Goal: Check status: Check status

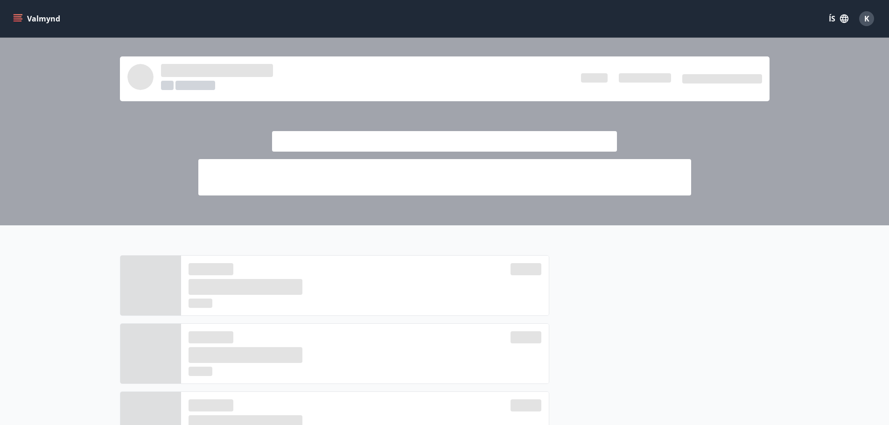
click at [870, 18] on div "K" at bounding box center [866, 18] width 15 height 15
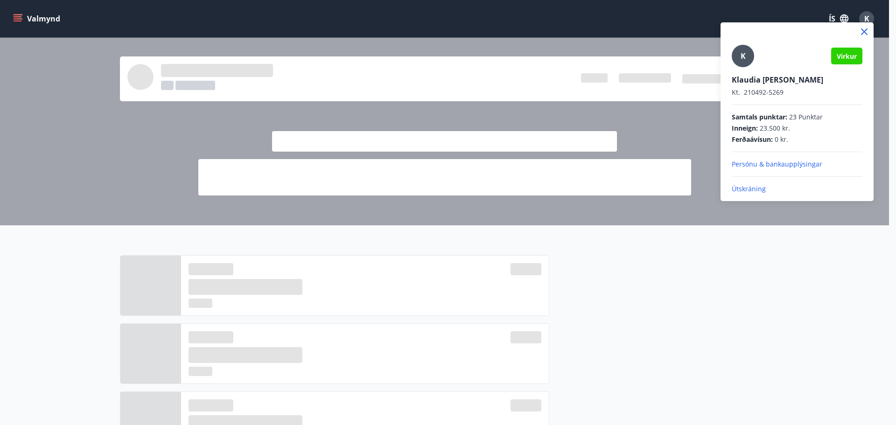
click at [758, 188] on p "Útskráning" at bounding box center [797, 188] width 131 height 9
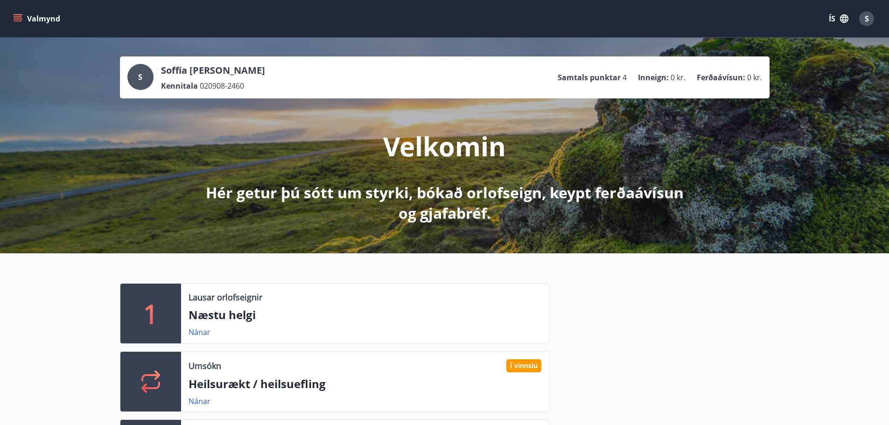
click at [14, 15] on icon "menu" at bounding box center [19, 14] width 10 height 1
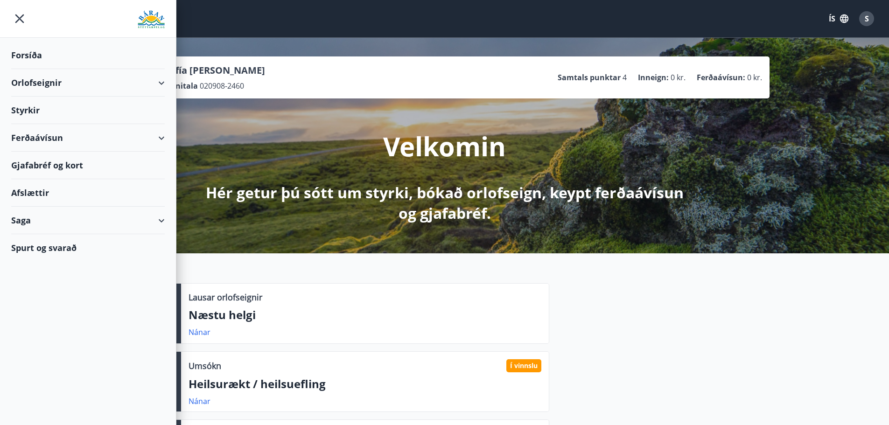
click at [19, 225] on div "Saga" at bounding box center [88, 221] width 154 height 28
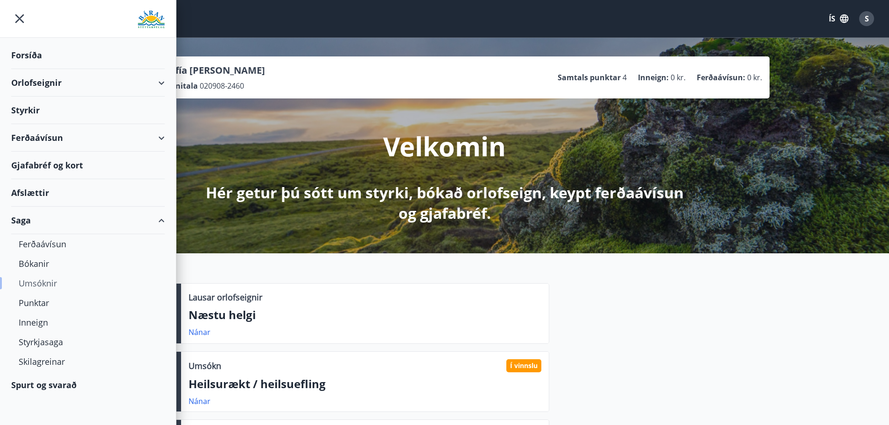
click at [38, 283] on div "Umsóknir" at bounding box center [88, 284] width 139 height 20
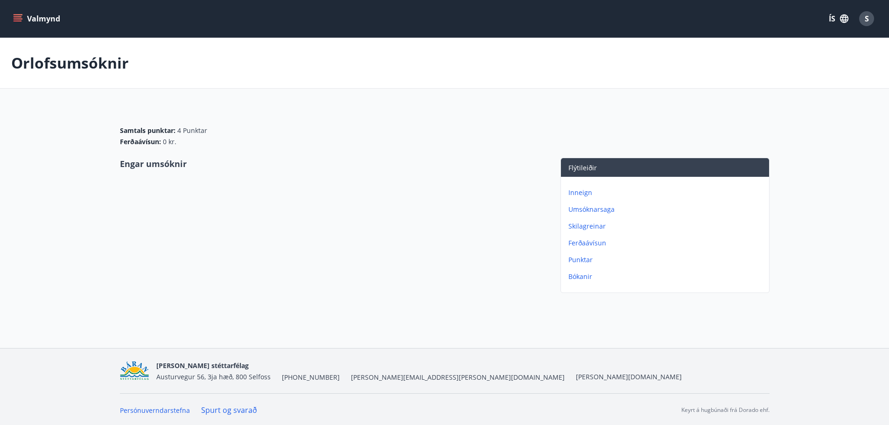
click at [578, 209] on p "Umsóknarsaga" at bounding box center [666, 209] width 197 height 9
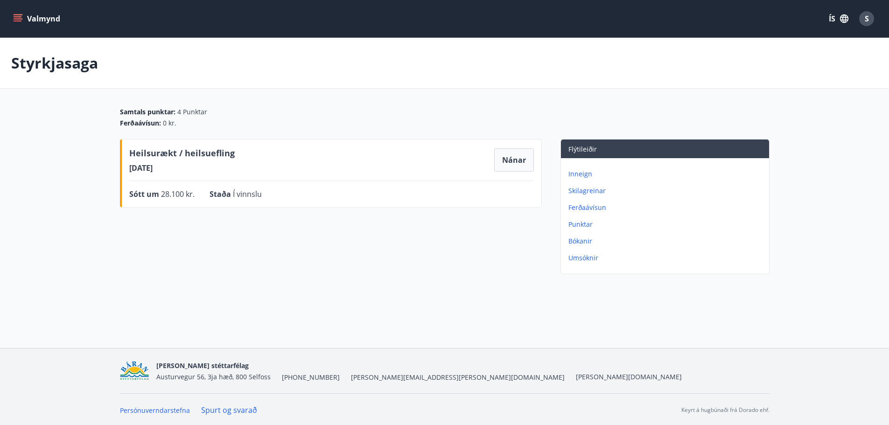
click at [352, 245] on div "Heilsurækt / heilsuefling 21.08.2025 Nánar Sótt um 28.100 kr. Staða Í vinnslu N…" at bounding box center [331, 208] width 422 height 139
click at [519, 159] on button "Nánar" at bounding box center [514, 159] width 40 height 23
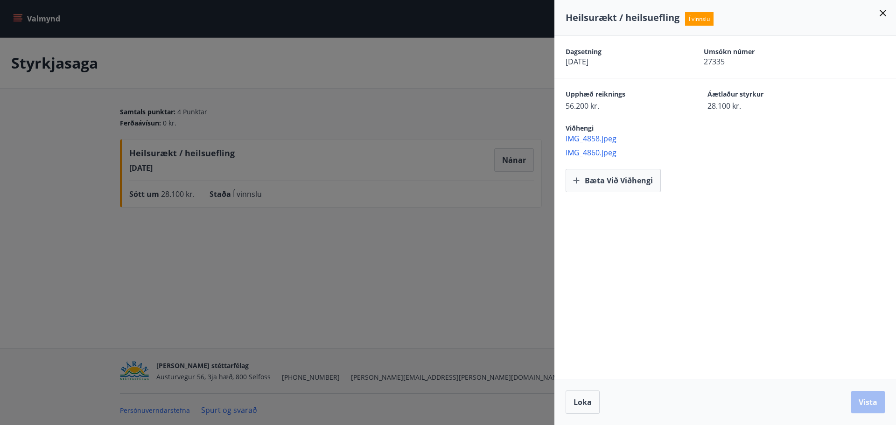
drag, startPoint x: 788, startPoint y: 284, endPoint x: 765, endPoint y: 274, distance: 25.1
click at [788, 283] on div "Dagsetning 21.08.2025 Umsókn númer 27335 Upphæð reiknings 56.200 kr. Áætlaður s…" at bounding box center [725, 207] width 342 height 343
click at [698, 18] on span "Í vinnslu" at bounding box center [699, 19] width 28 height 14
click at [883, 10] on icon at bounding box center [882, 12] width 11 height 11
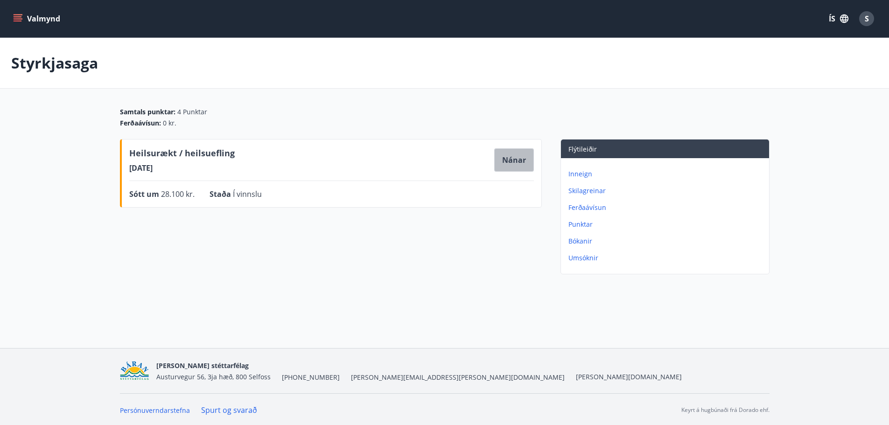
click at [518, 162] on button "Nánar" at bounding box center [514, 159] width 40 height 23
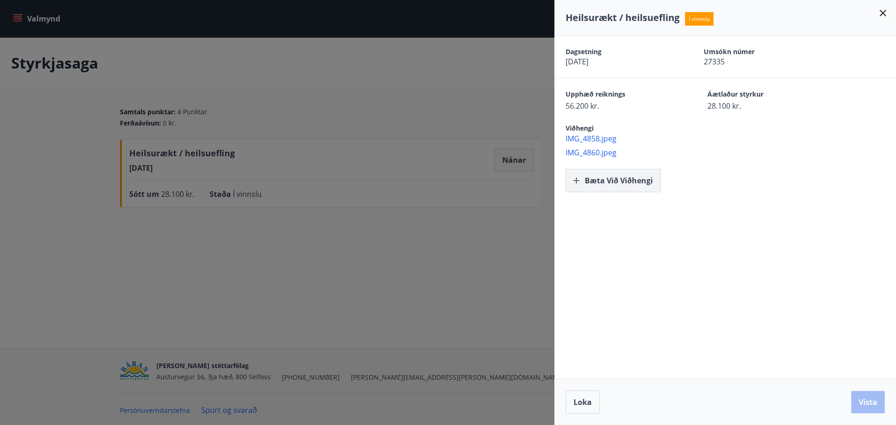
click at [601, 182] on button "Bæta við viðhengi" at bounding box center [613, 180] width 95 height 23
click at [743, 54] on span "Umsókn númer" at bounding box center [756, 51] width 105 height 9
click at [695, 18] on span "Í vinnslu" at bounding box center [699, 19] width 28 height 14
drag, startPoint x: 876, startPoint y: 294, endPoint x: 845, endPoint y: 336, distance: 51.7
click at [875, 294] on div "Dagsetning 21.08.2025 Umsókn númer 27335 Upphæð reiknings 56.200 kr. Áætlaður s…" at bounding box center [725, 207] width 342 height 343
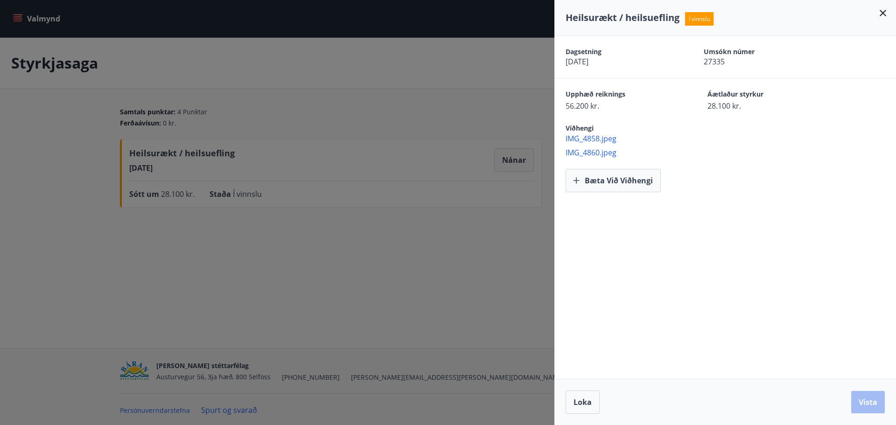
drag, startPoint x: 630, startPoint y: 383, endPoint x: 652, endPoint y: 354, distance: 36.0
click at [632, 379] on div "Loka Vista" at bounding box center [725, 402] width 342 height 46
drag, startPoint x: 684, startPoint y: 322, endPoint x: 691, endPoint y: 322, distance: 7.0
click at [689, 322] on div "Dagsetning 21.08.2025 Umsókn númer 27335 Upphæð reiknings 56.200 kr. Áætlaður s…" at bounding box center [725, 207] width 342 height 343
click at [893, 402] on div "Loka Vista" at bounding box center [725, 402] width 342 height 46
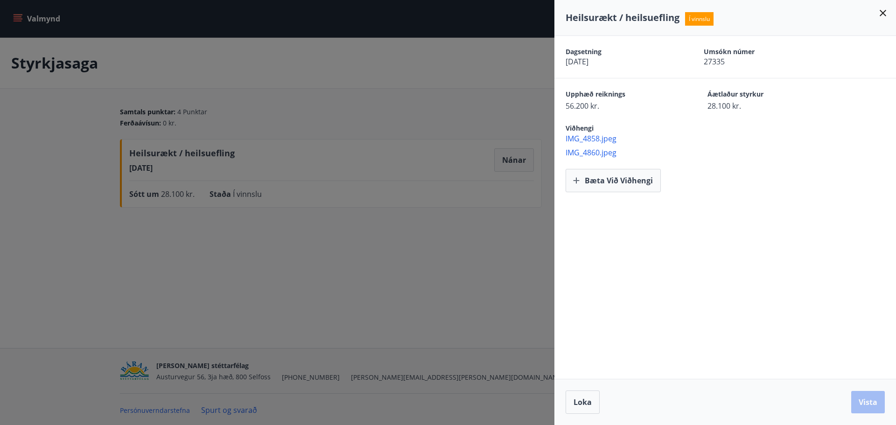
click at [829, 319] on div "Dagsetning 21.08.2025 Umsókn númer 27335 Upphæð reiknings 56.200 kr. Áætlaður s…" at bounding box center [725, 207] width 342 height 343
click at [582, 104] on span "56.200 kr." at bounding box center [620, 106] width 109 height 10
click at [886, 12] on icon at bounding box center [882, 12] width 11 height 11
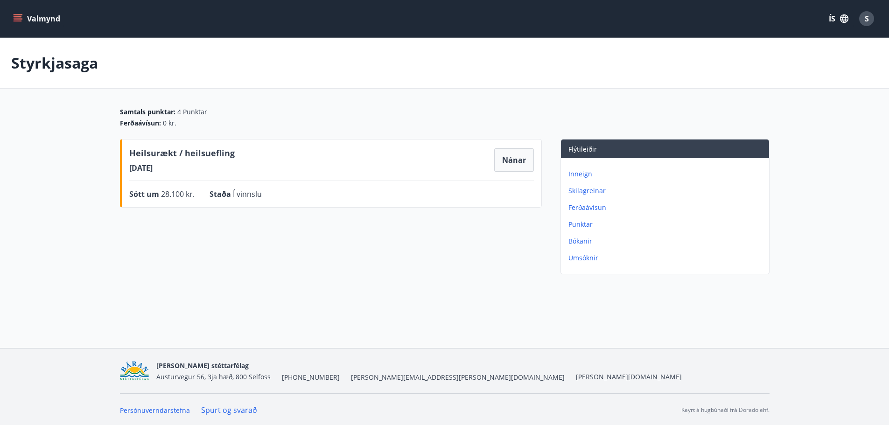
drag, startPoint x: 468, startPoint y: 284, endPoint x: 457, endPoint y: 282, distance: 10.9
click at [467, 283] on div "Styrkjasaga Samtals punktar : 4 Punktar Ferðaávísun : 0 kr. Heilsurækt / heilsu…" at bounding box center [444, 177] width 889 height 278
click at [592, 258] on p "Umsóknir" at bounding box center [666, 257] width 197 height 9
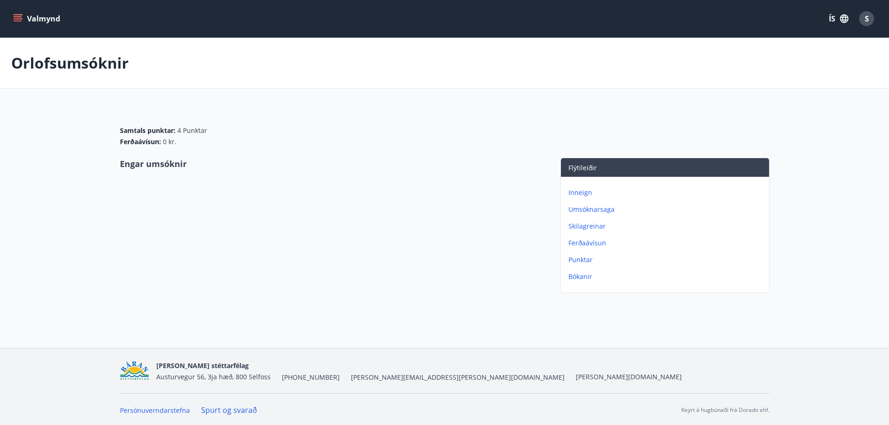
click at [585, 189] on p "Inneign" at bounding box center [666, 192] width 197 height 9
click at [583, 225] on p "Ferðaávísun" at bounding box center [666, 226] width 197 height 9
click at [590, 209] on p "Umsóknarsaga" at bounding box center [666, 209] width 197 height 9
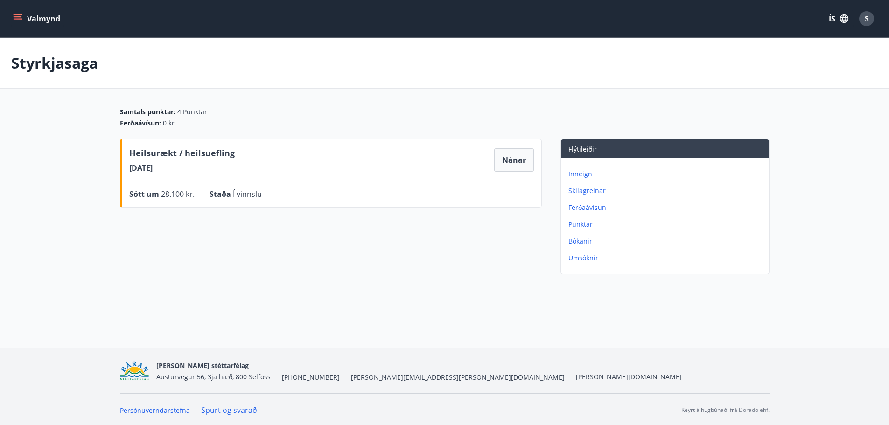
click at [585, 188] on p "Skilagreinar" at bounding box center [666, 190] width 197 height 9
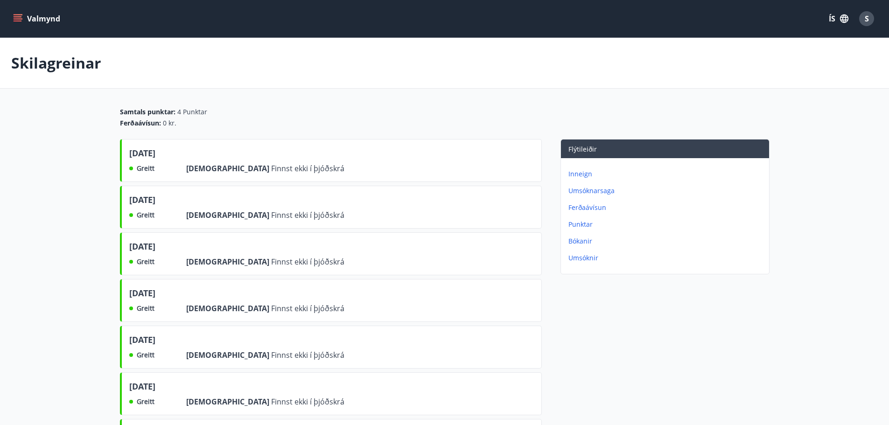
click at [578, 240] on p "Bókanir" at bounding box center [666, 241] width 197 height 9
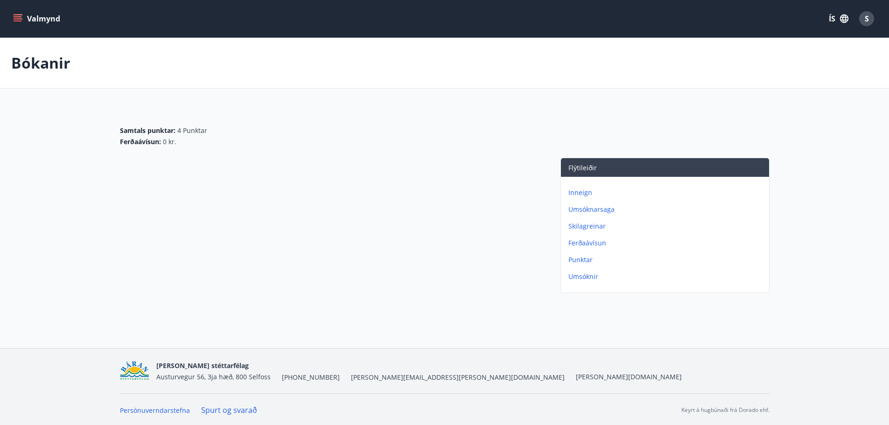
click at [382, 222] on div at bounding box center [331, 227] width 422 height 139
drag, startPoint x: 400, startPoint y: 201, endPoint x: 480, endPoint y: 165, distance: 88.2
click at [403, 193] on div at bounding box center [331, 227] width 422 height 139
click at [590, 276] on p "Umsóknir" at bounding box center [666, 276] width 197 height 9
click at [477, 246] on div "Engar umsóknir" at bounding box center [331, 227] width 422 height 139
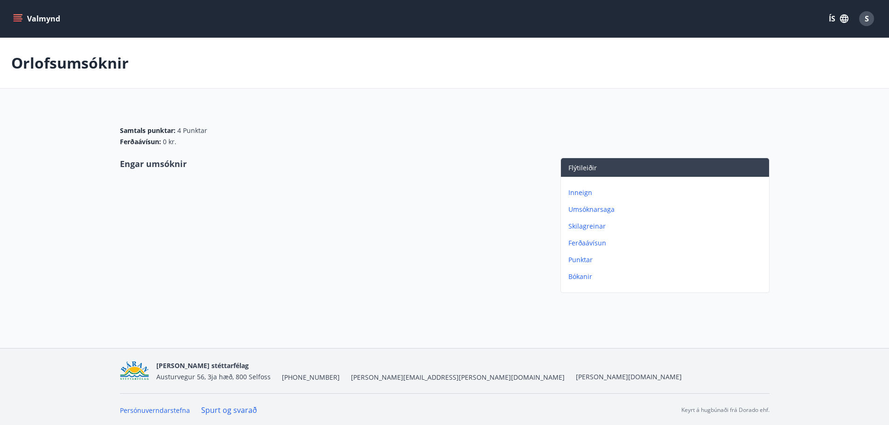
click at [573, 210] on p "Umsóknarsaga" at bounding box center [666, 209] width 197 height 9
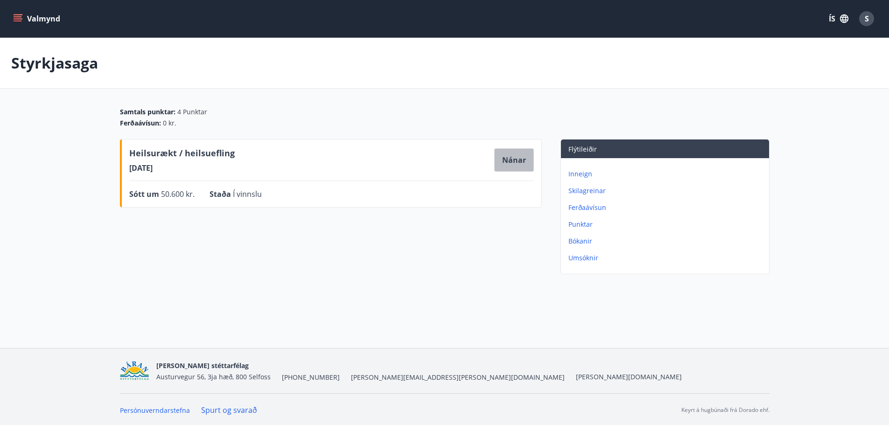
click at [506, 161] on button "Nánar" at bounding box center [514, 159] width 40 height 23
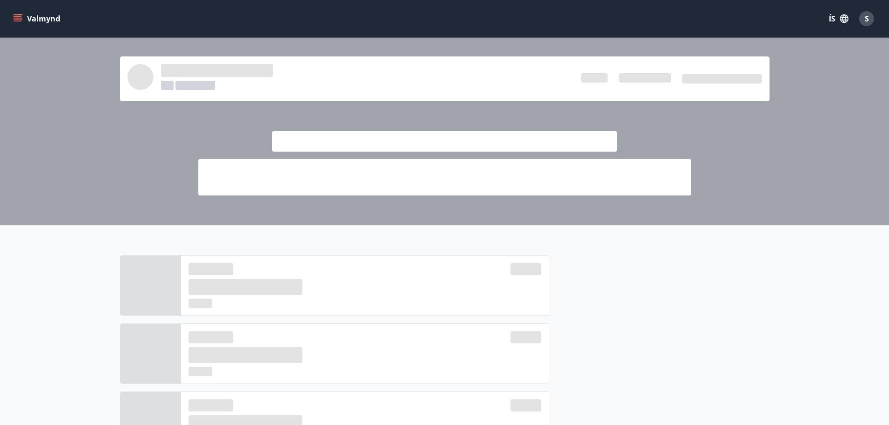
click at [18, 20] on icon "menu" at bounding box center [17, 18] width 9 height 9
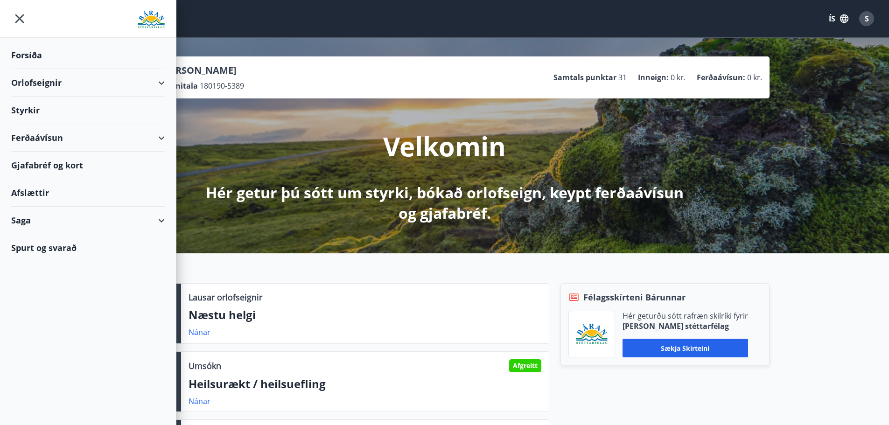
click at [72, 69] on div "Styrkir" at bounding box center [88, 56] width 154 height 28
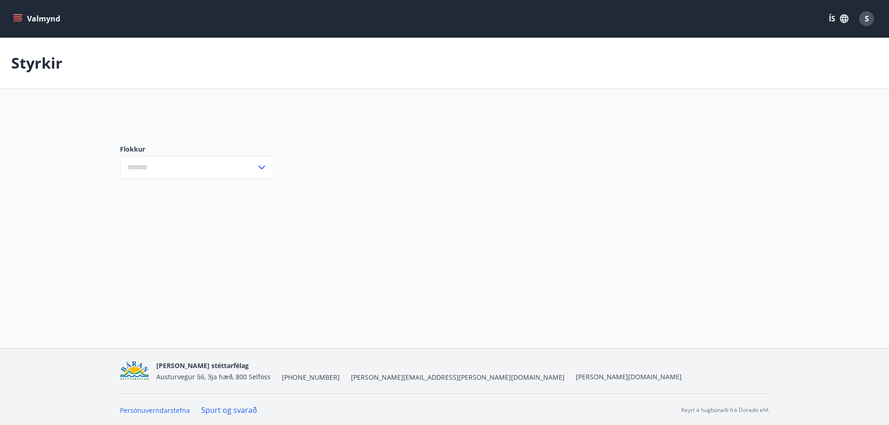
scroll to position [1, 0]
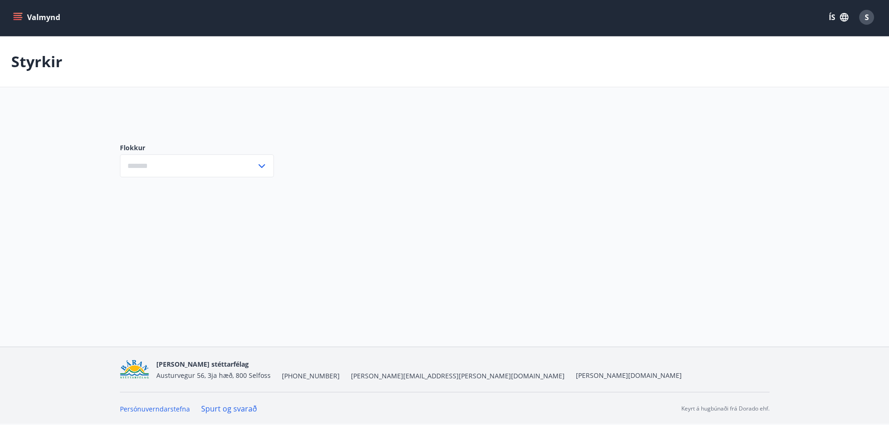
type input "***"
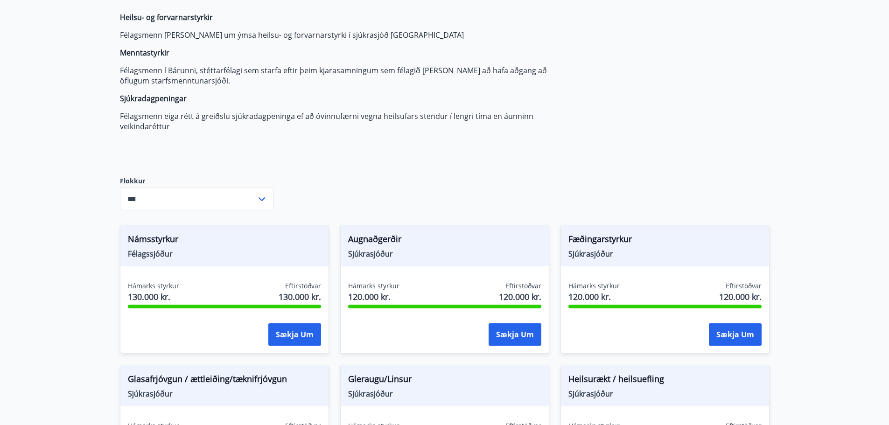
scroll to position [0, 0]
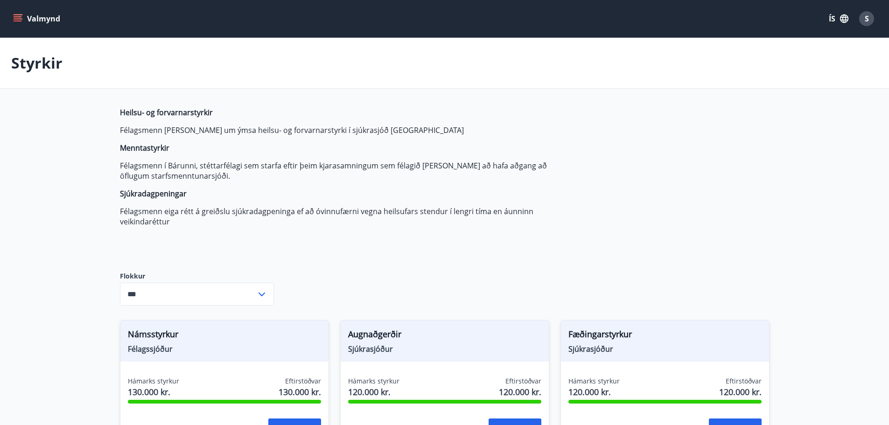
click at [868, 20] on span "S" at bounding box center [867, 19] width 4 height 10
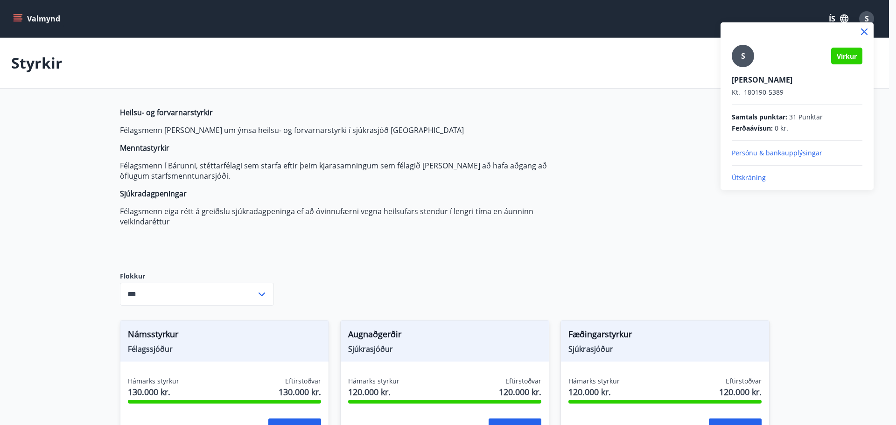
click at [832, 393] on div at bounding box center [448, 212] width 896 height 425
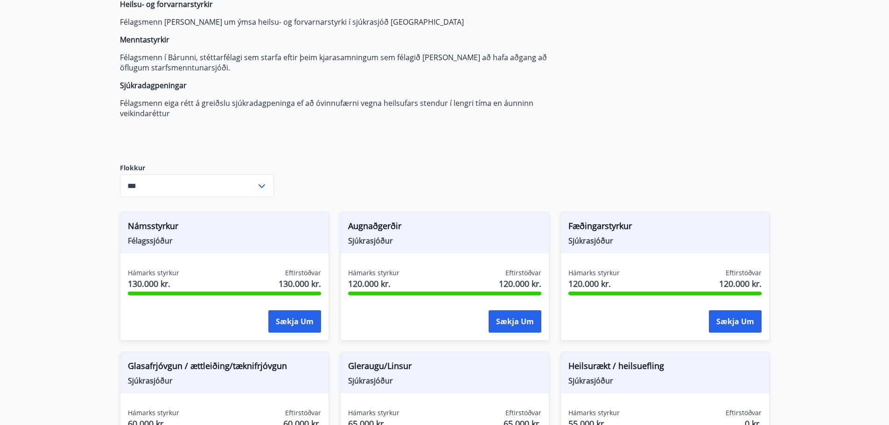
scroll to position [93, 0]
